Goal: Check status: Check status

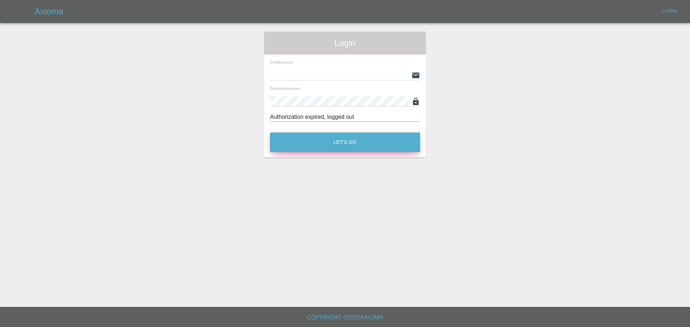
type input "[EMAIL_ADDRESS][DOMAIN_NAME]"
click at [336, 151] on button "Let's Go" at bounding box center [345, 143] width 150 height 20
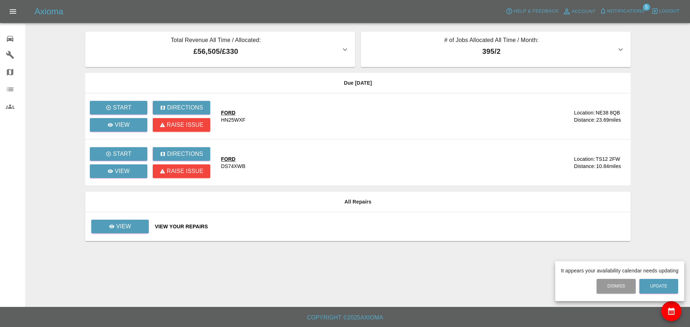
click at [121, 128] on div at bounding box center [345, 163] width 690 height 327
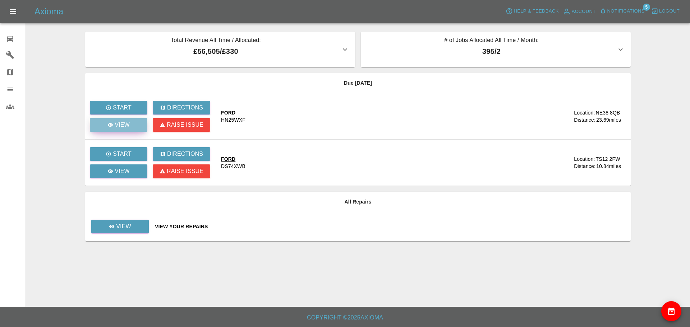
click at [114, 130] on link "View" at bounding box center [119, 125] width 58 height 14
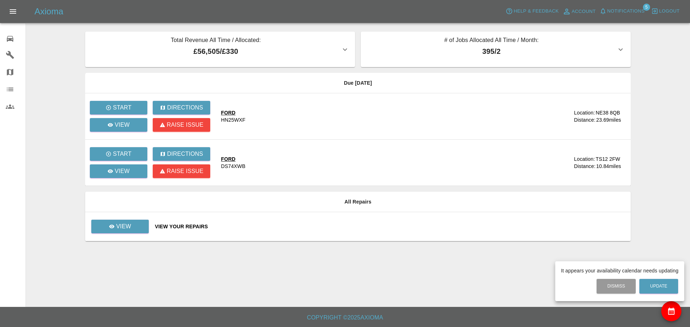
click at [303, 158] on div at bounding box center [345, 163] width 690 height 327
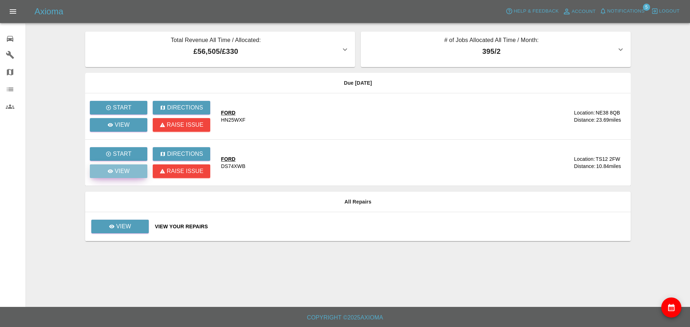
click at [120, 171] on p "View" at bounding box center [122, 171] width 15 height 9
